Goal: Find specific page/section: Find specific page/section

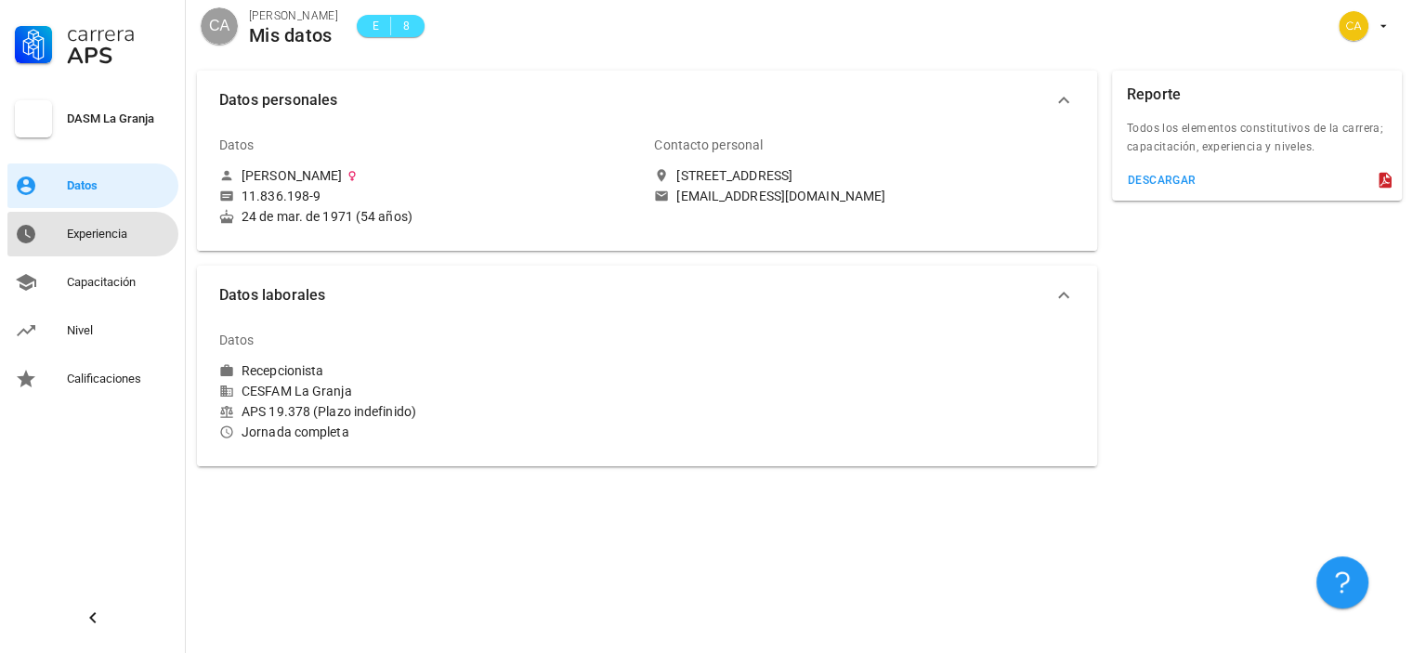
click at [102, 245] on div "Experiencia" at bounding box center [119, 234] width 104 height 30
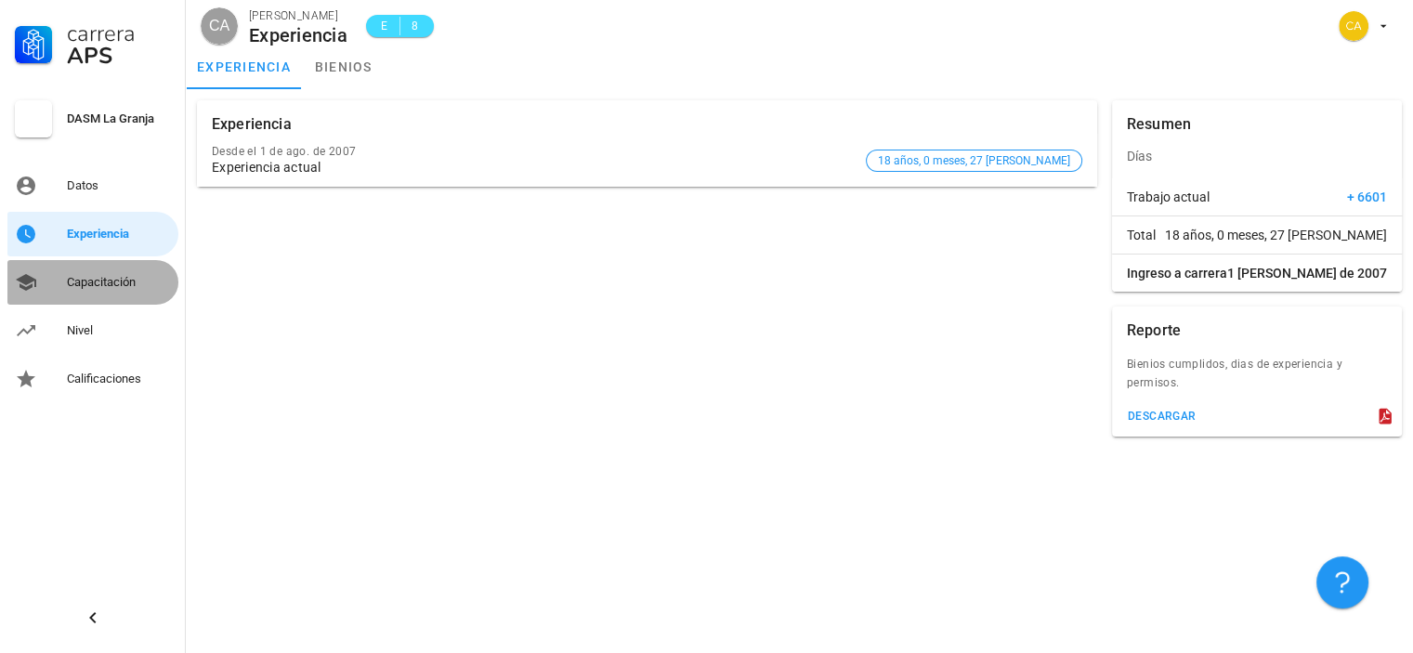
click at [85, 276] on div "Capacitación" at bounding box center [119, 282] width 104 height 15
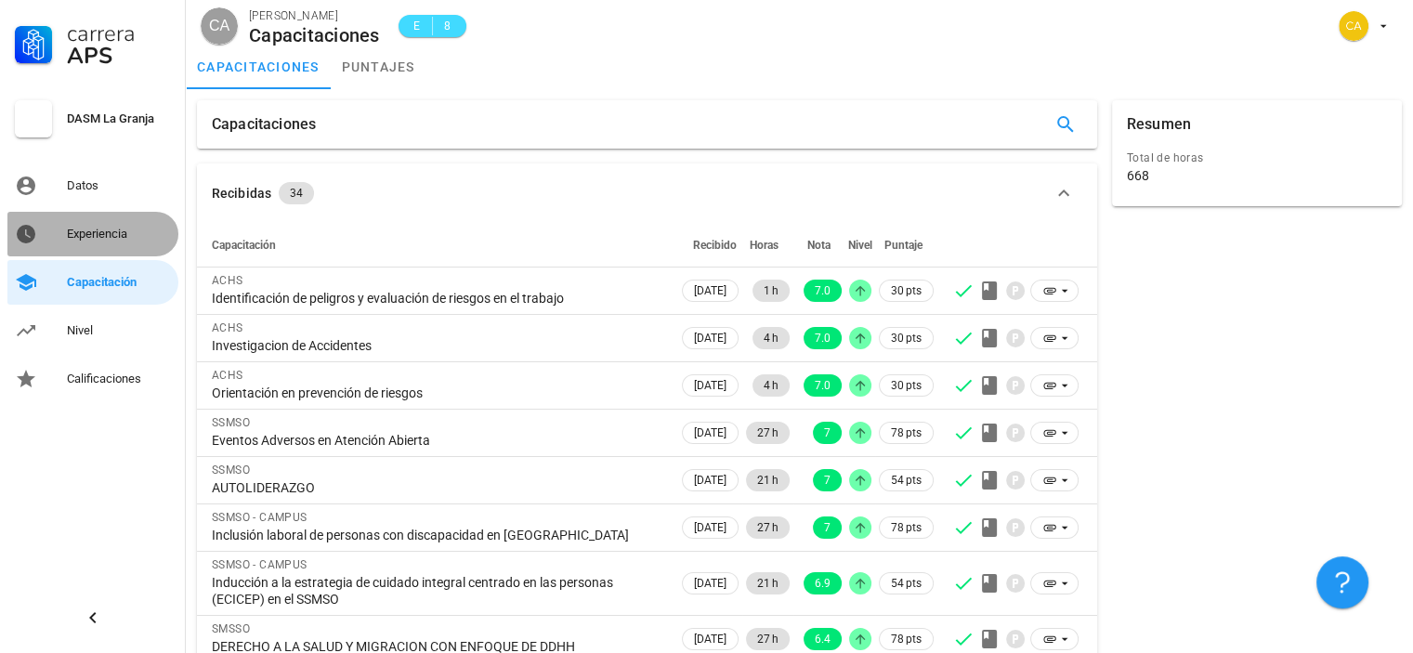
click at [112, 232] on div "Experiencia" at bounding box center [119, 234] width 104 height 15
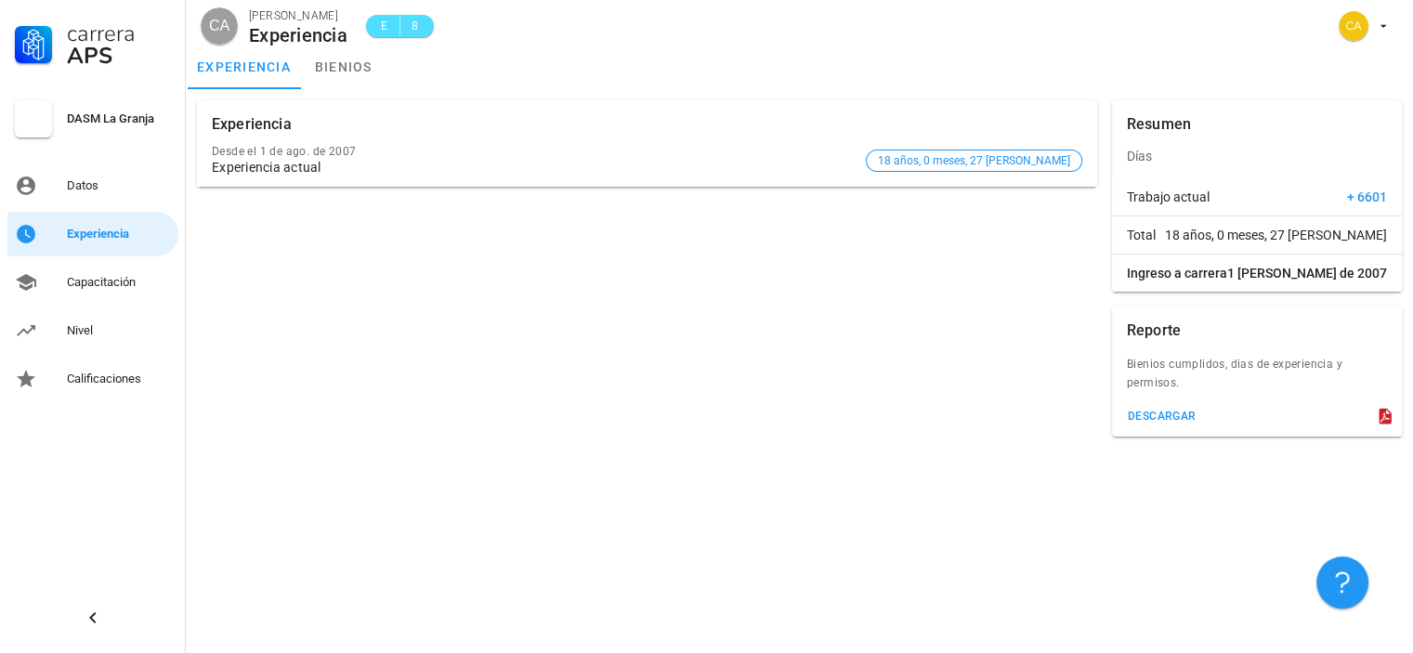
click at [394, 25] on div "E 8" at bounding box center [400, 26] width 46 height 19
click at [336, 63] on link "bienios" at bounding box center [344, 67] width 84 height 45
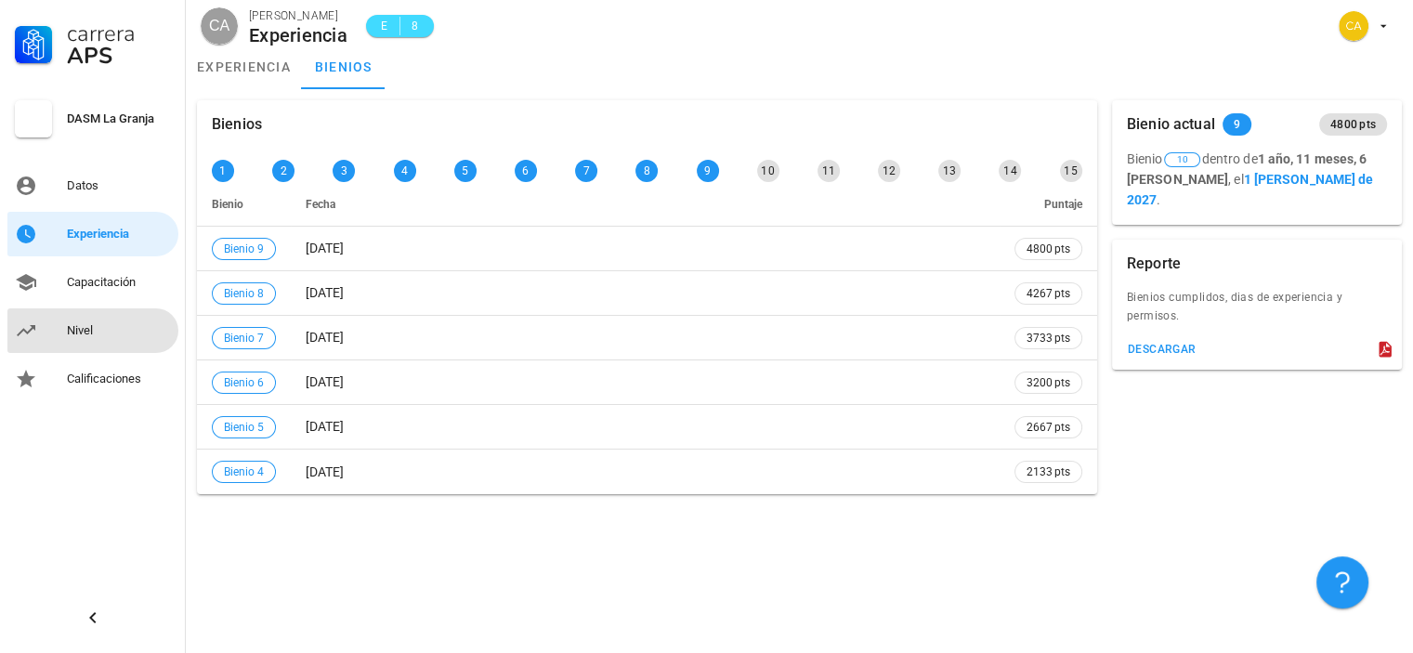
click at [88, 326] on div "Nivel" at bounding box center [119, 330] width 104 height 15
